Goal: Task Accomplishment & Management: Manage account settings

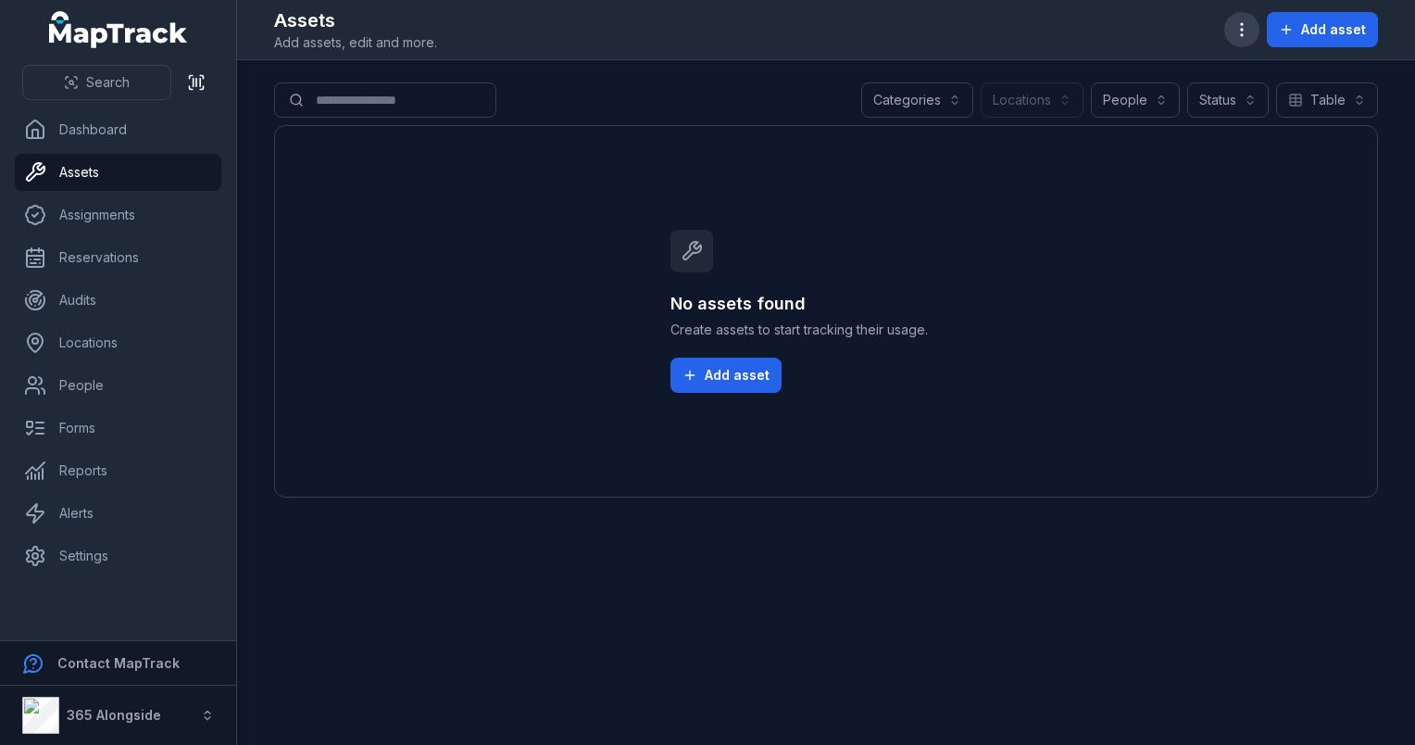
click at [1234, 33] on button "button" at bounding box center [1242, 29] width 35 height 35
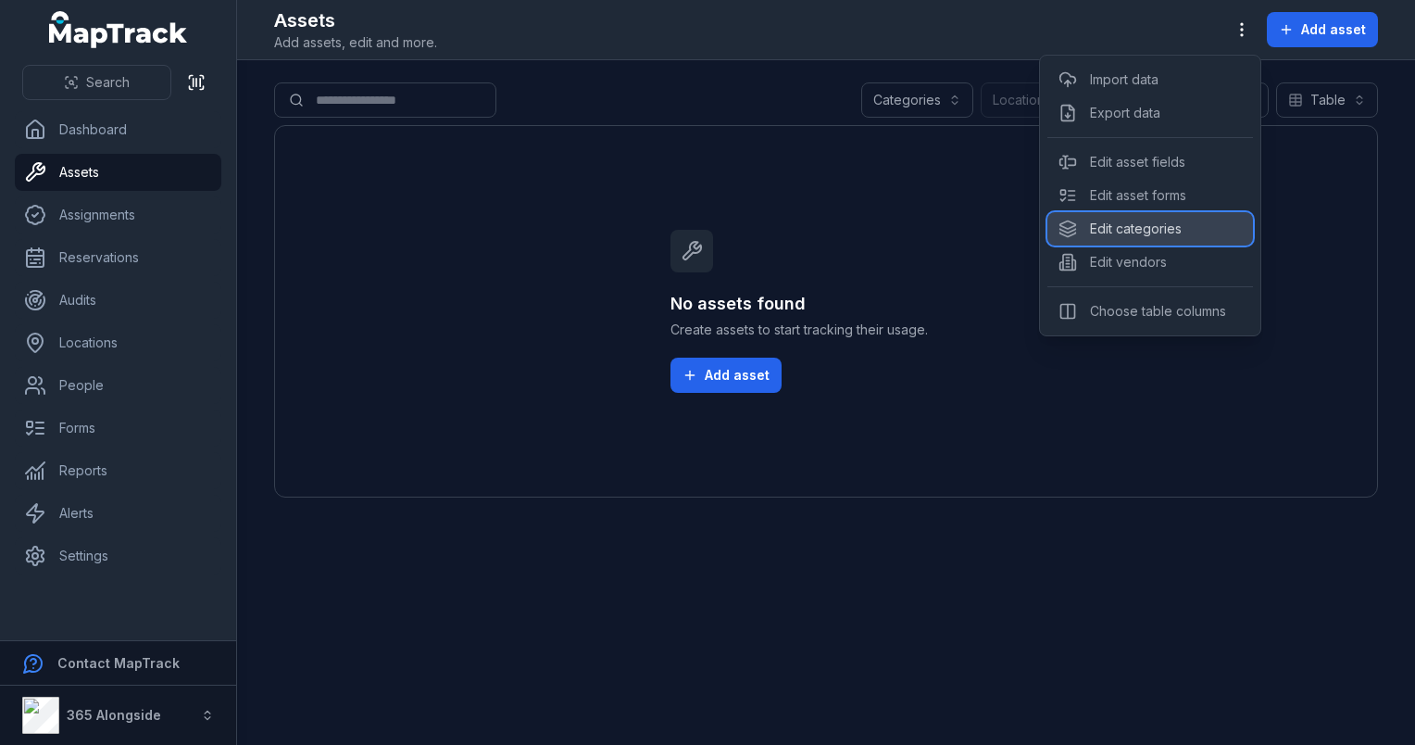
click at [1123, 222] on div "Edit categories" at bounding box center [1151, 228] width 206 height 33
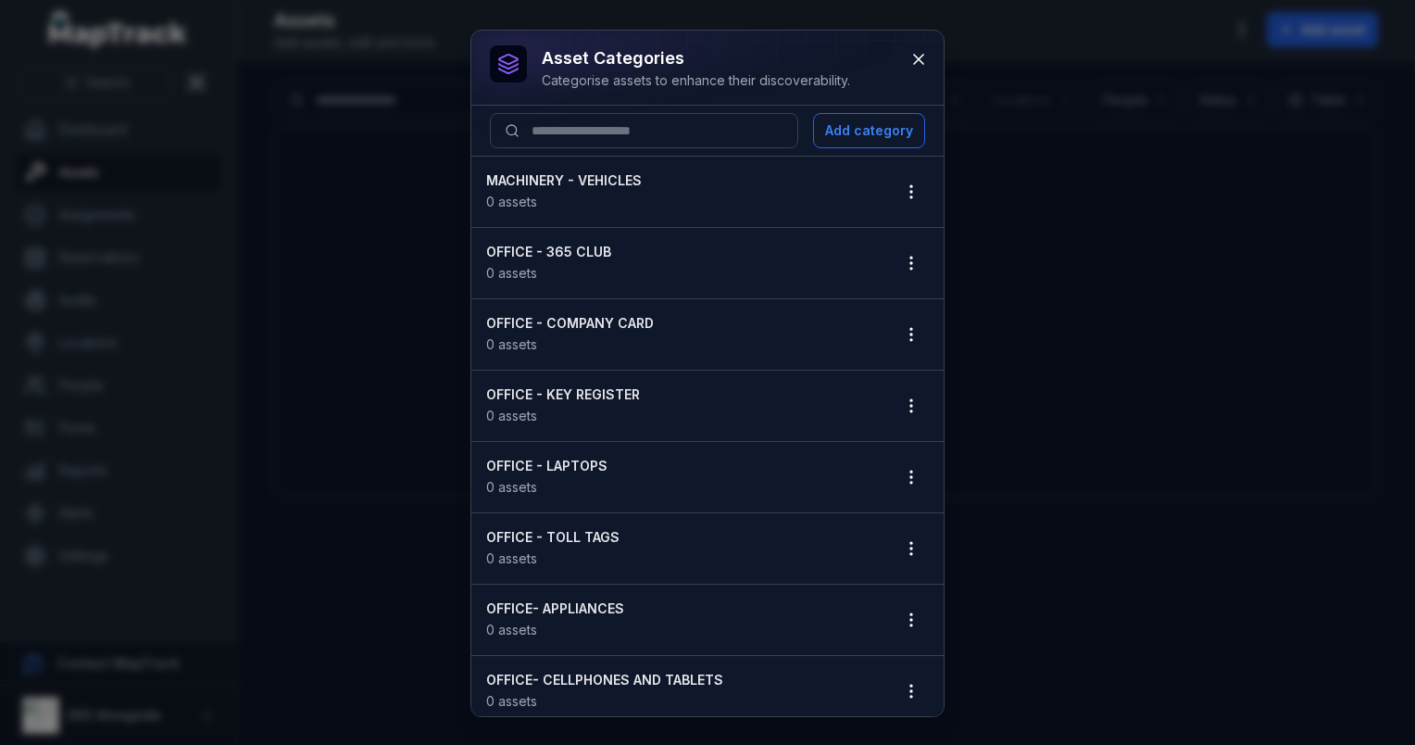
scroll to position [556, 0]
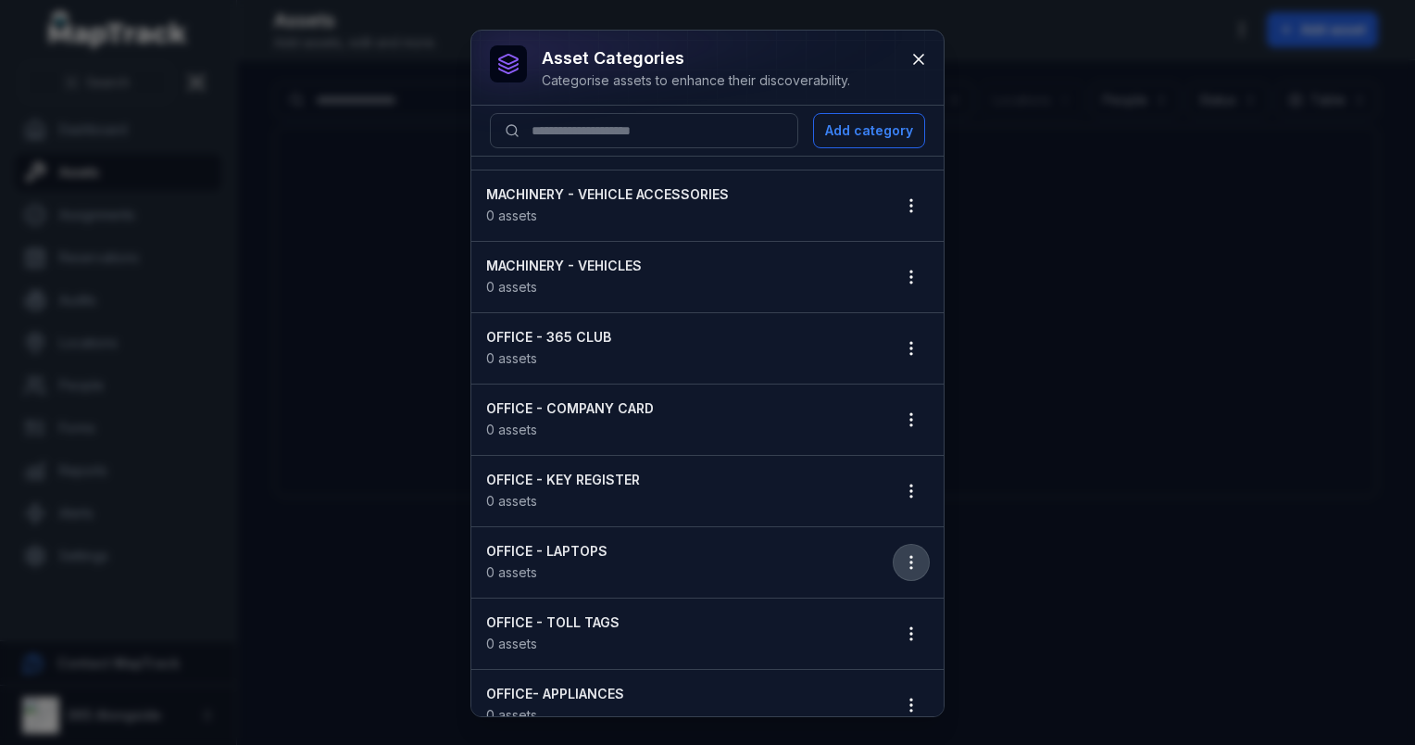
click at [902, 553] on icon "button" at bounding box center [911, 562] width 19 height 19
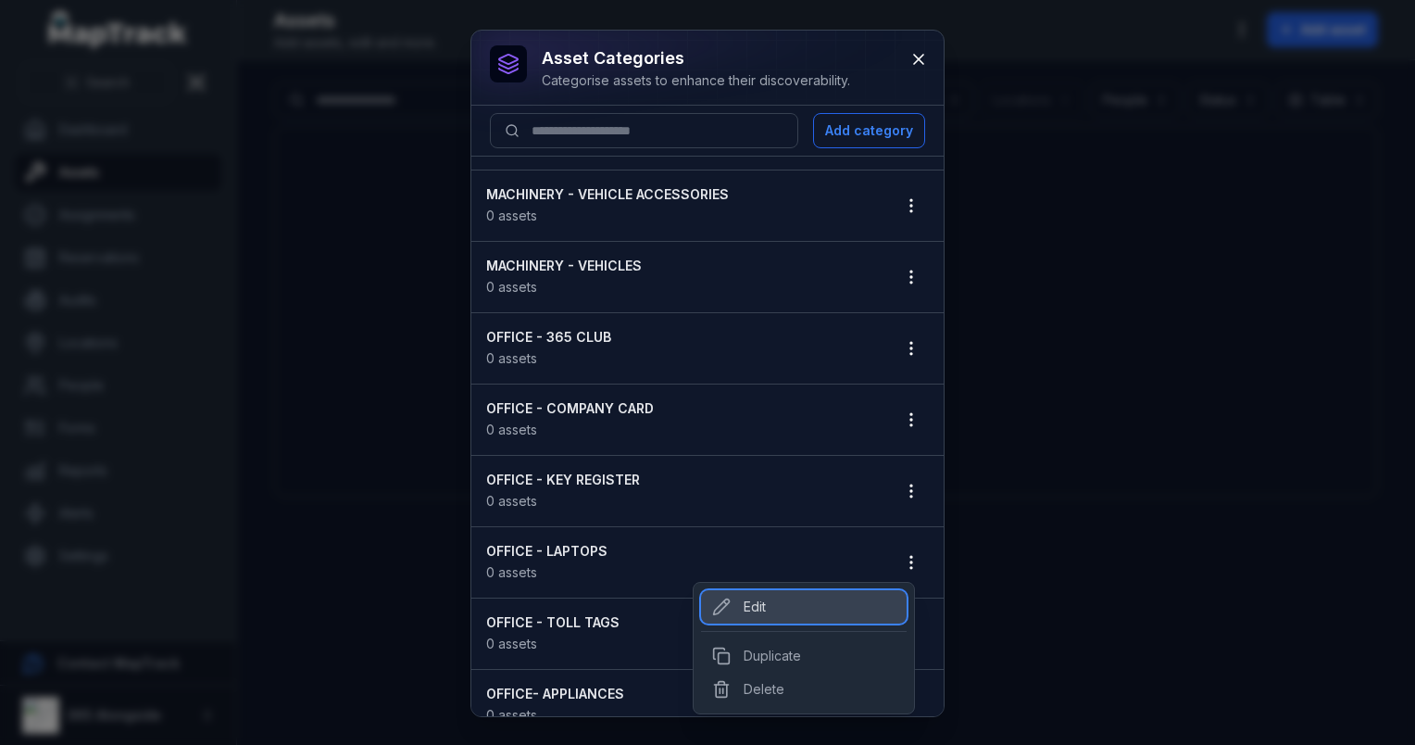
click at [760, 608] on div "Edit" at bounding box center [804, 606] width 206 height 33
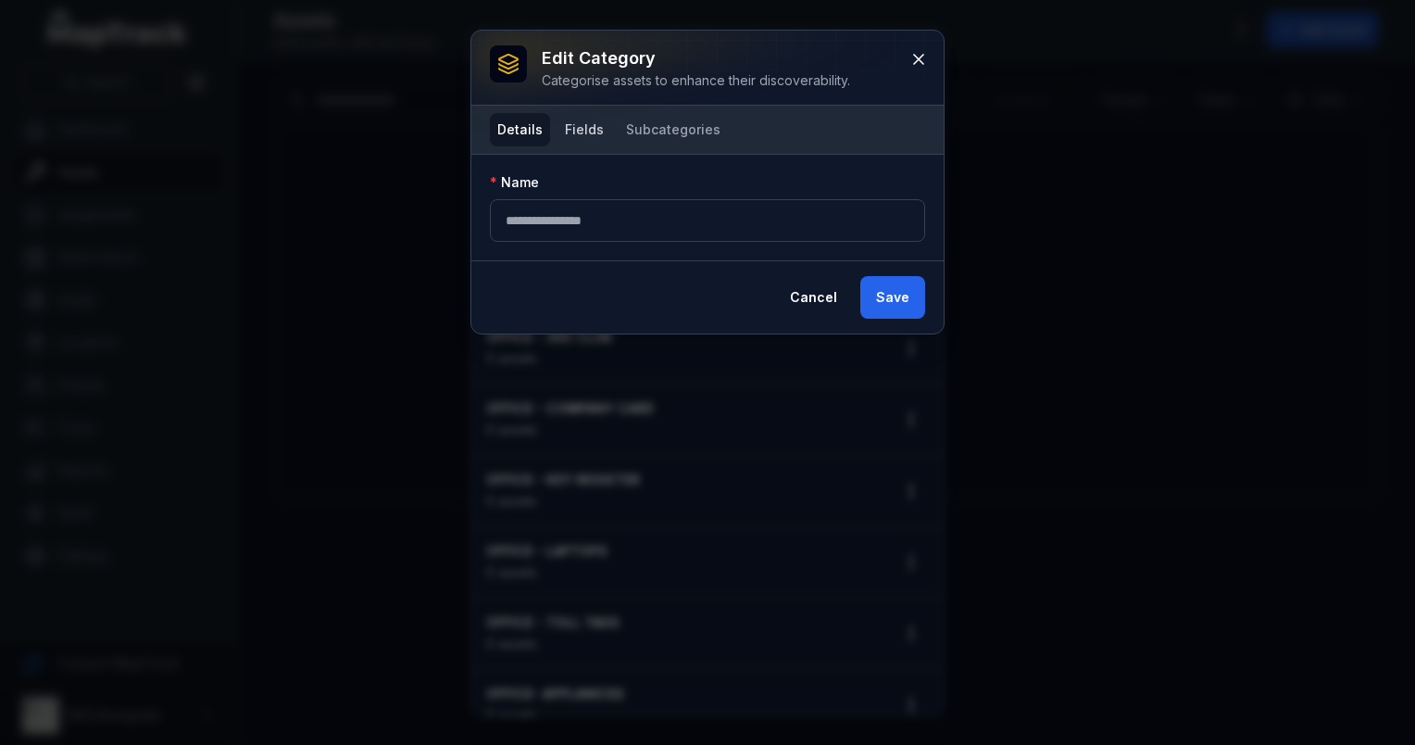
click at [585, 122] on button "Fields" at bounding box center [585, 129] width 54 height 33
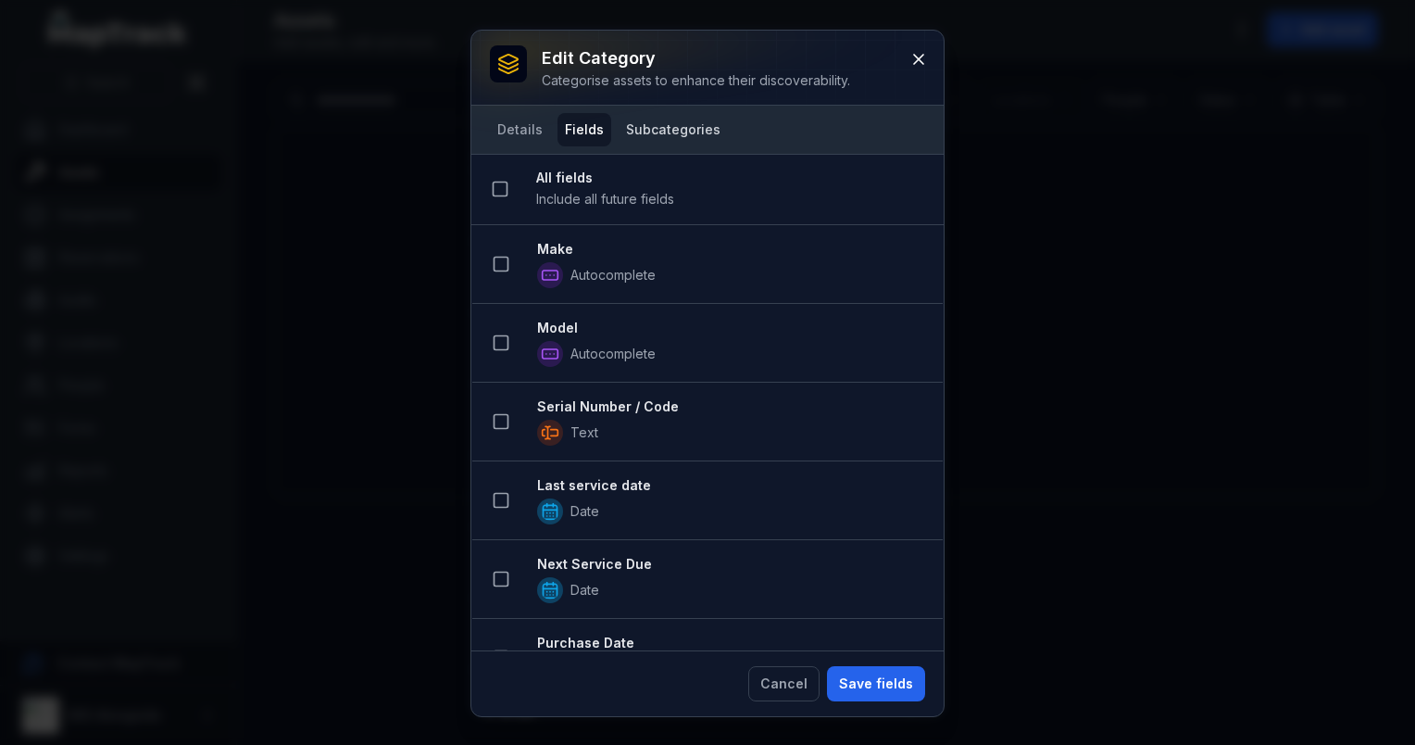
click at [652, 127] on button "Subcategories" at bounding box center [673, 129] width 109 height 33
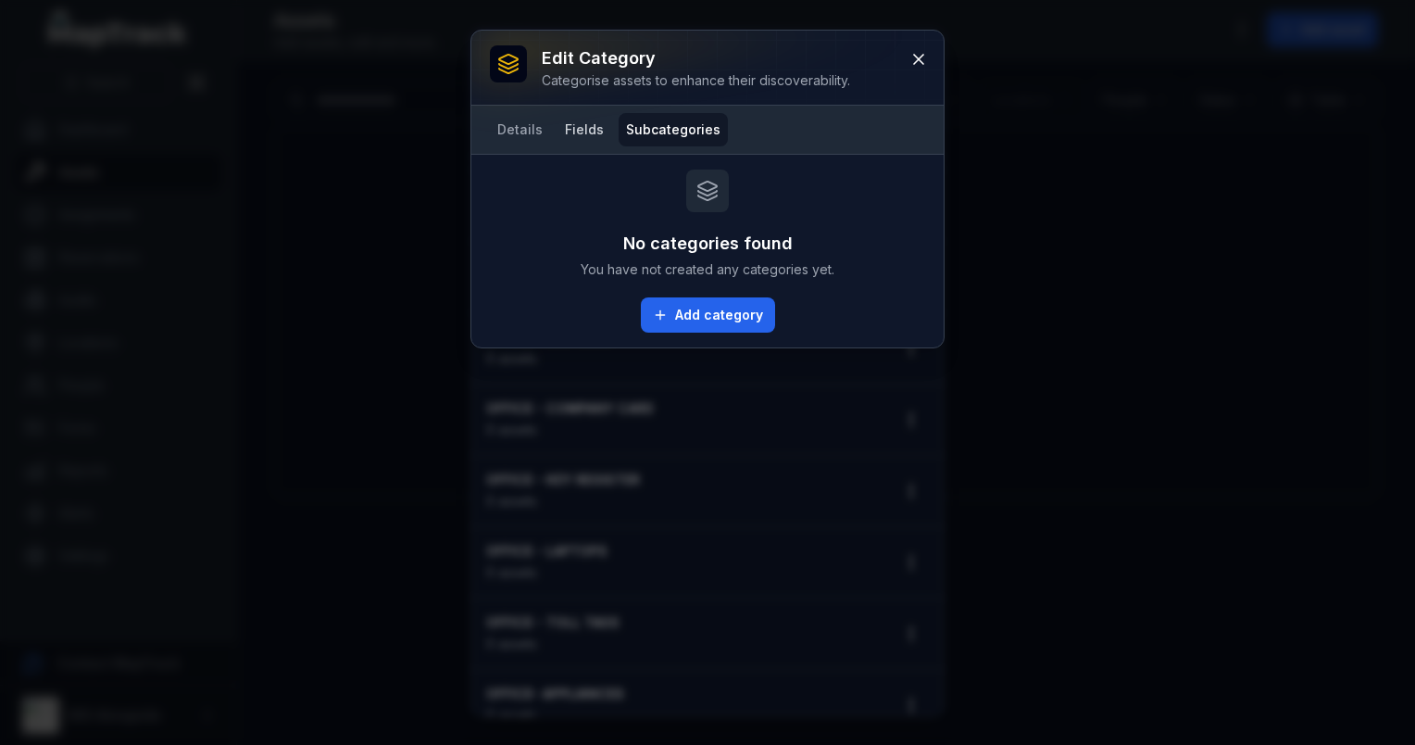
click at [593, 130] on button "Fields" at bounding box center [585, 129] width 54 height 33
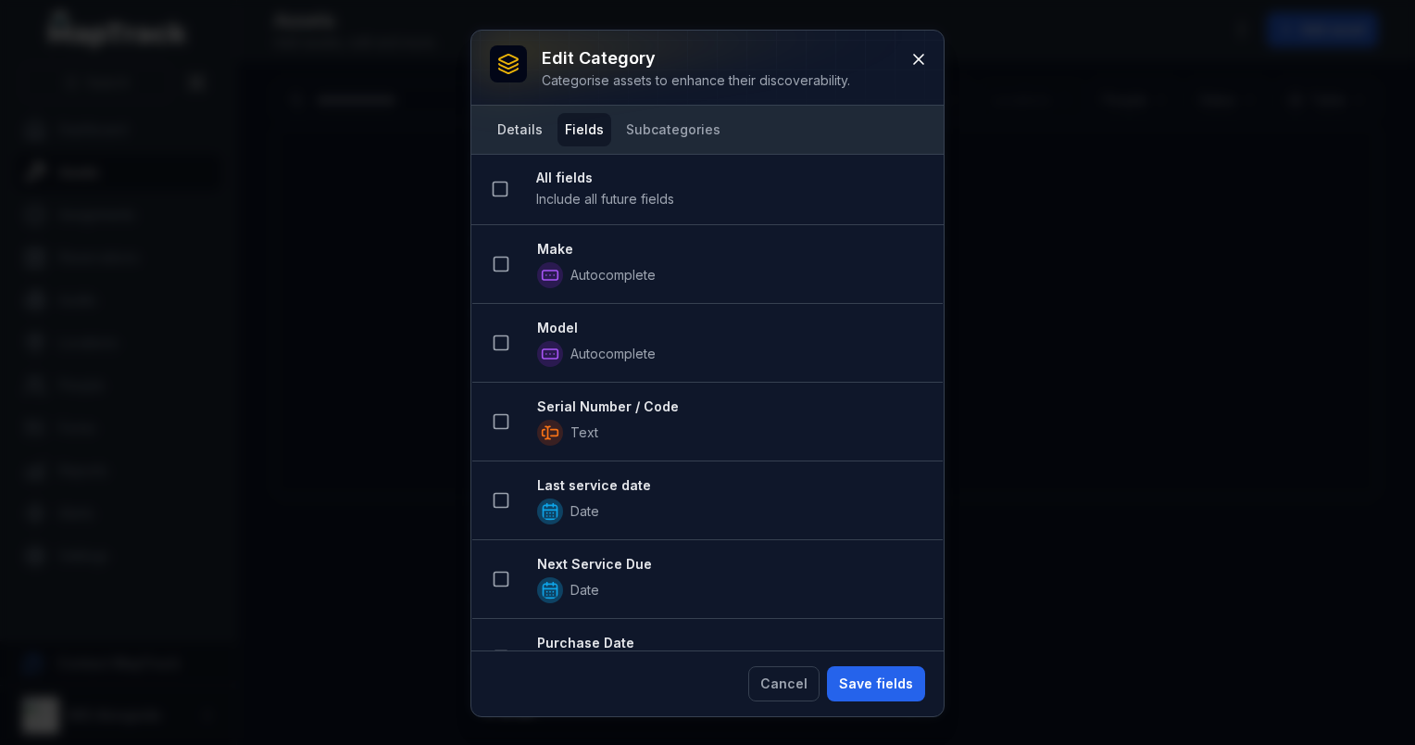
click at [519, 133] on button "Details" at bounding box center [520, 129] width 60 height 33
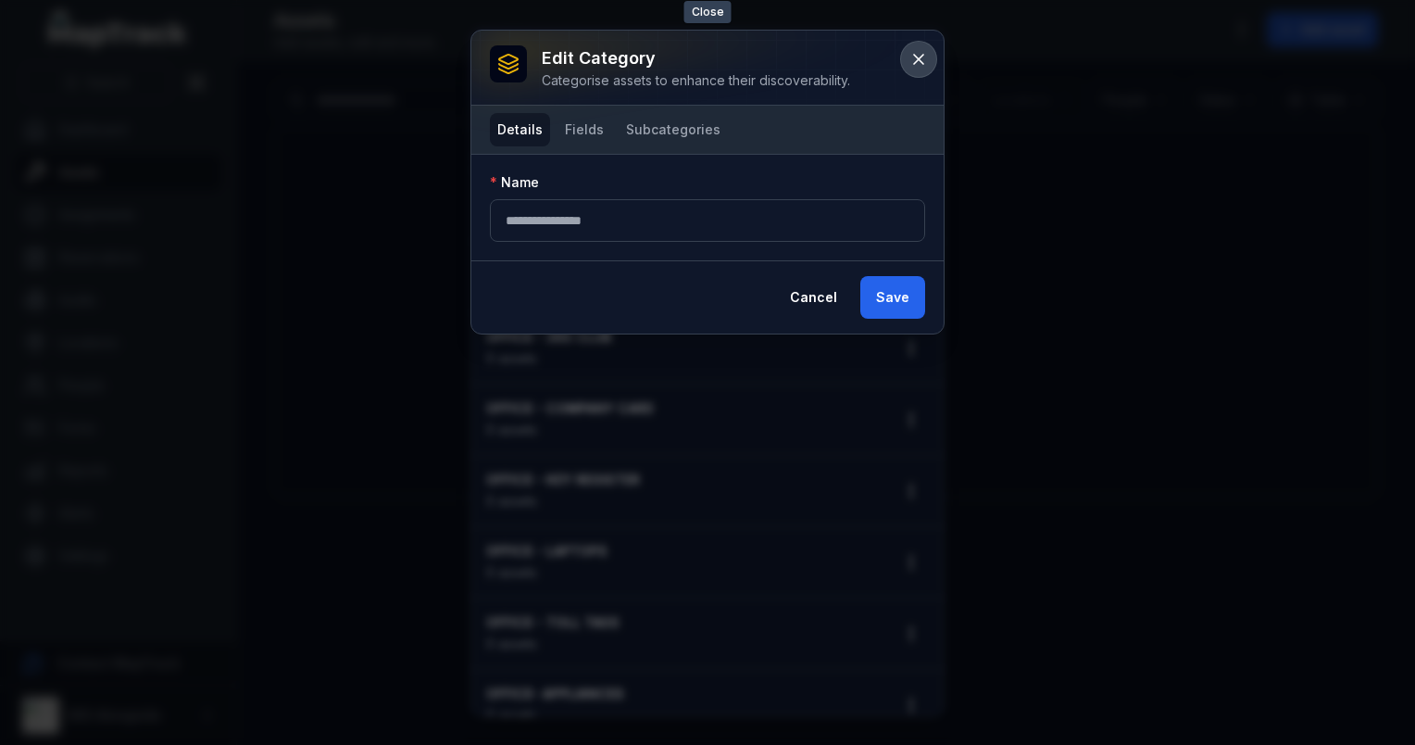
click at [909, 63] on button at bounding box center [918, 59] width 35 height 35
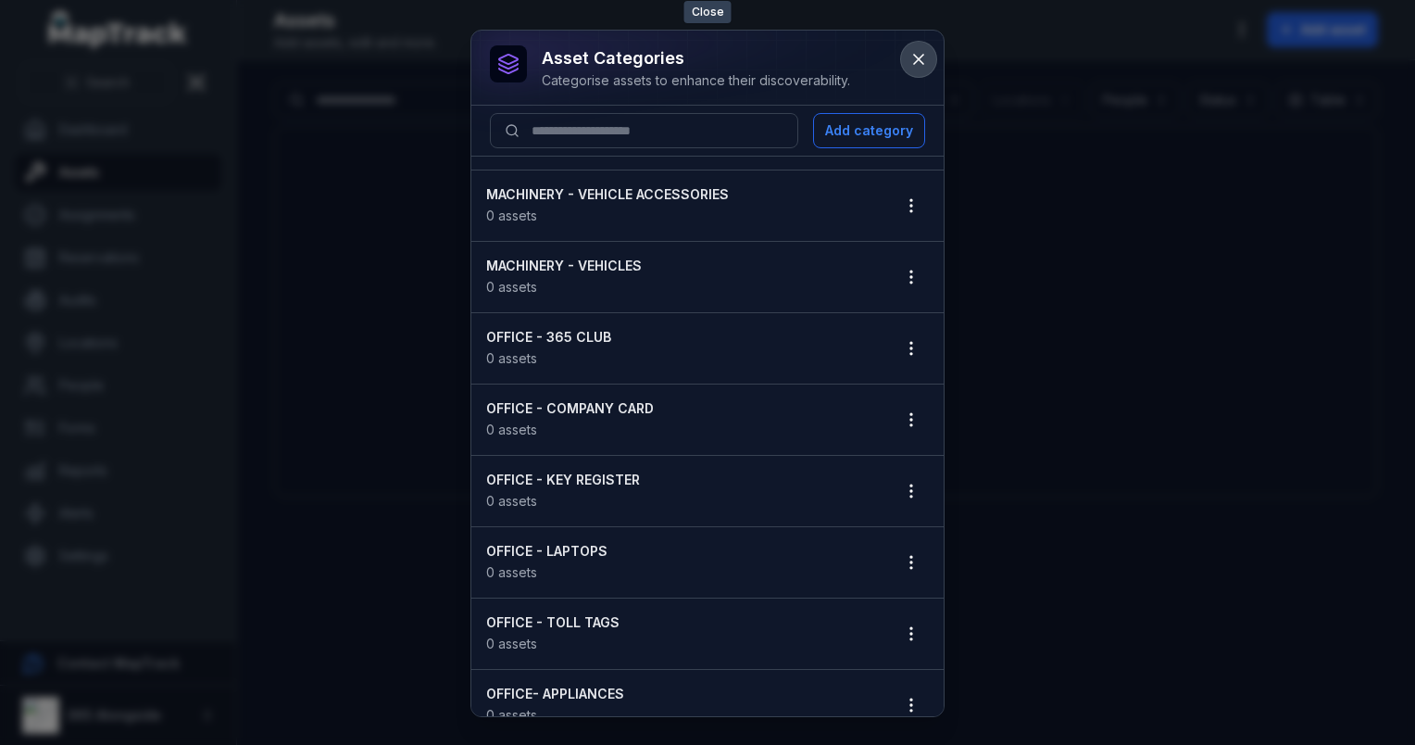
click at [928, 63] on button at bounding box center [918, 59] width 35 height 35
